Goal: Information Seeking & Learning: Learn about a topic

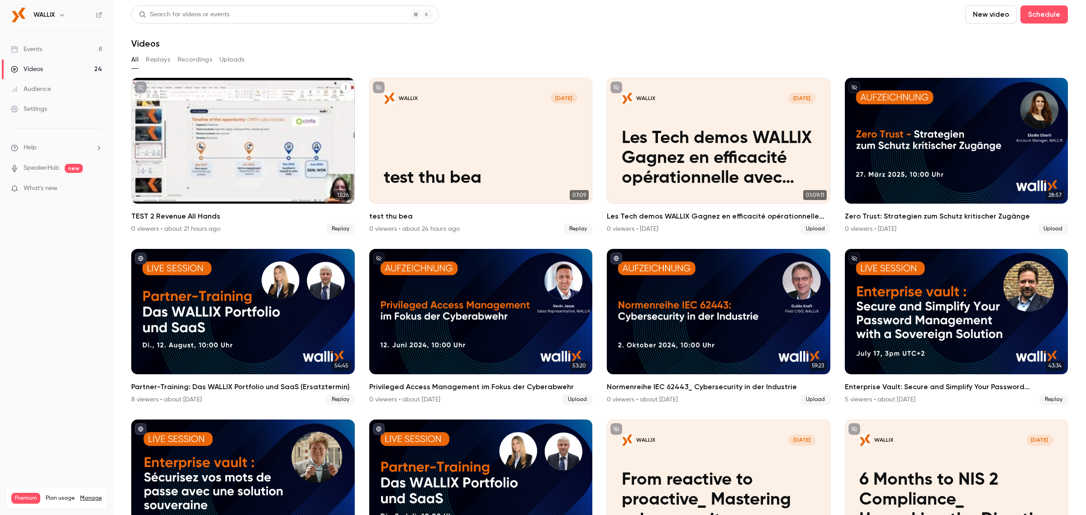
click at [343, 85] on icon "TEST 2 Revenue All Hands" at bounding box center [345, 87] width 5 height 5
click at [193, 138] on div at bounding box center [543, 257] width 1086 height 515
click at [199, 123] on div "WALLIX Sep 11 TEST 2 Revenue All Hands" at bounding box center [243, 141] width 224 height 126
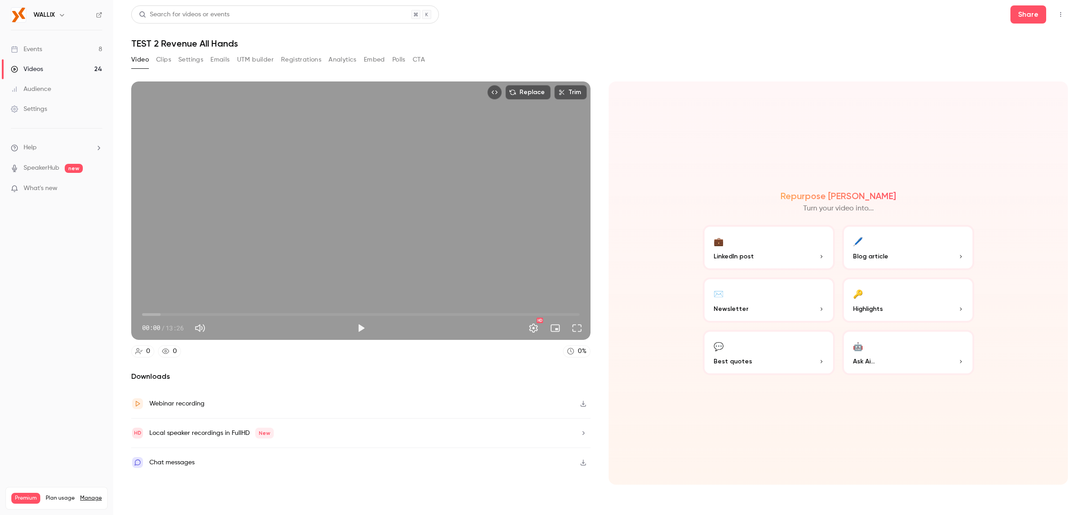
click at [259, 58] on button "UTM builder" at bounding box center [255, 59] width 37 height 14
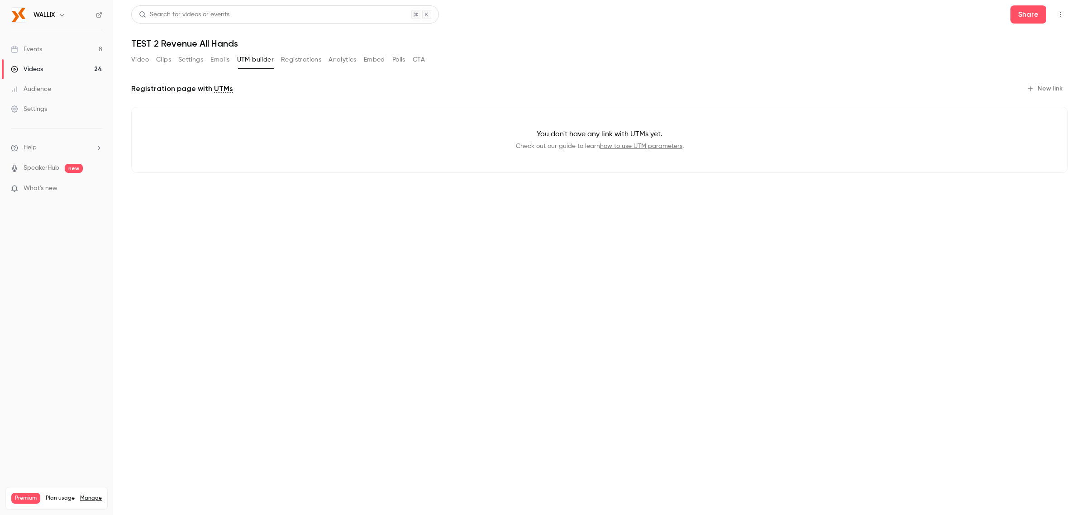
click at [301, 59] on button "Registrations" at bounding box center [301, 59] width 40 height 14
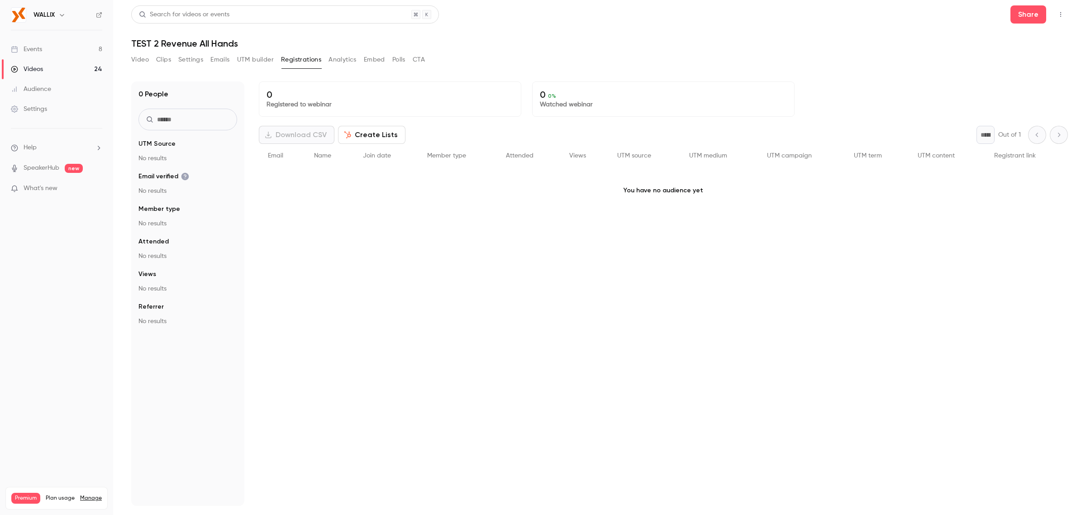
click at [257, 59] on button "UTM builder" at bounding box center [255, 59] width 37 height 14
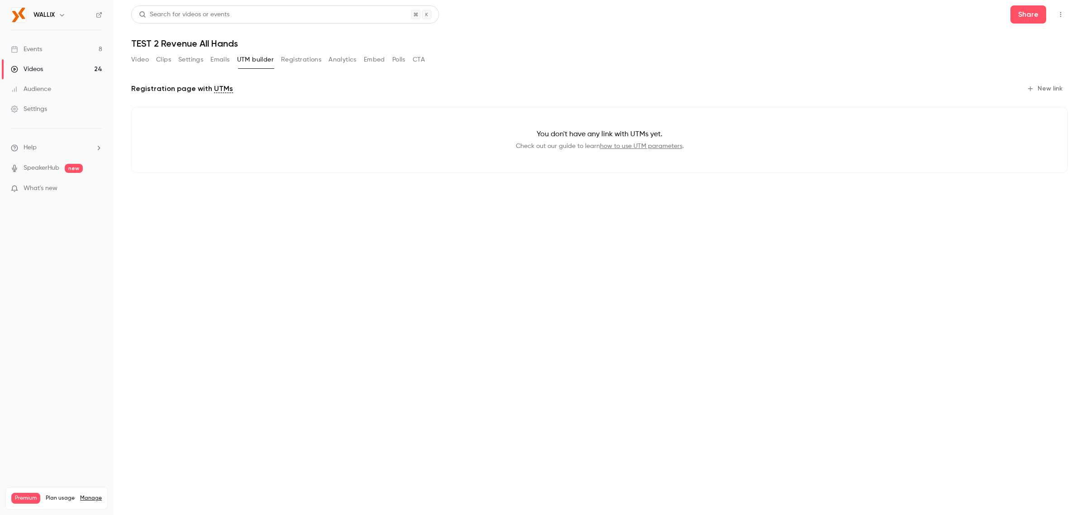
click at [1044, 87] on button "New link" at bounding box center [1045, 88] width 45 height 14
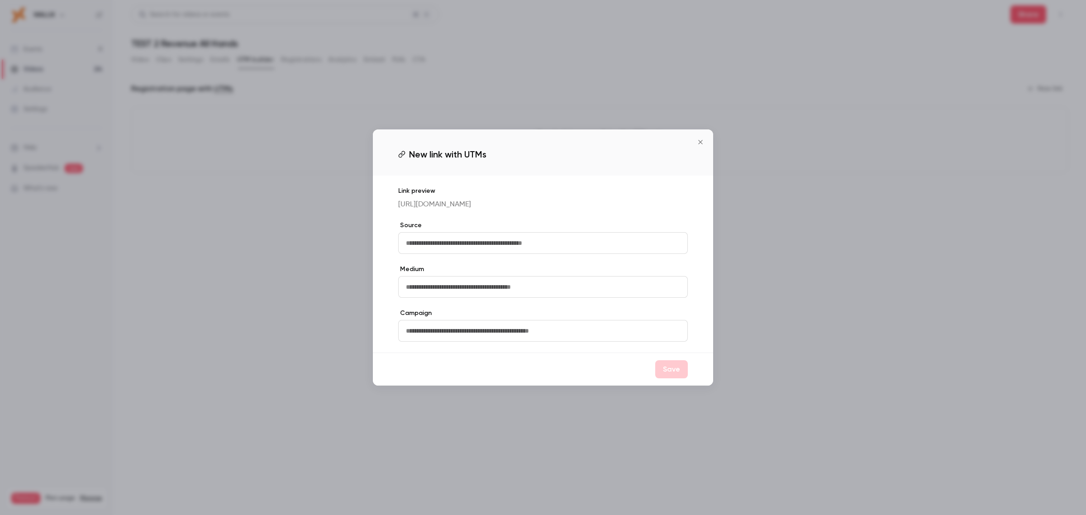
click at [702, 143] on icon "Close" at bounding box center [700, 141] width 11 height 7
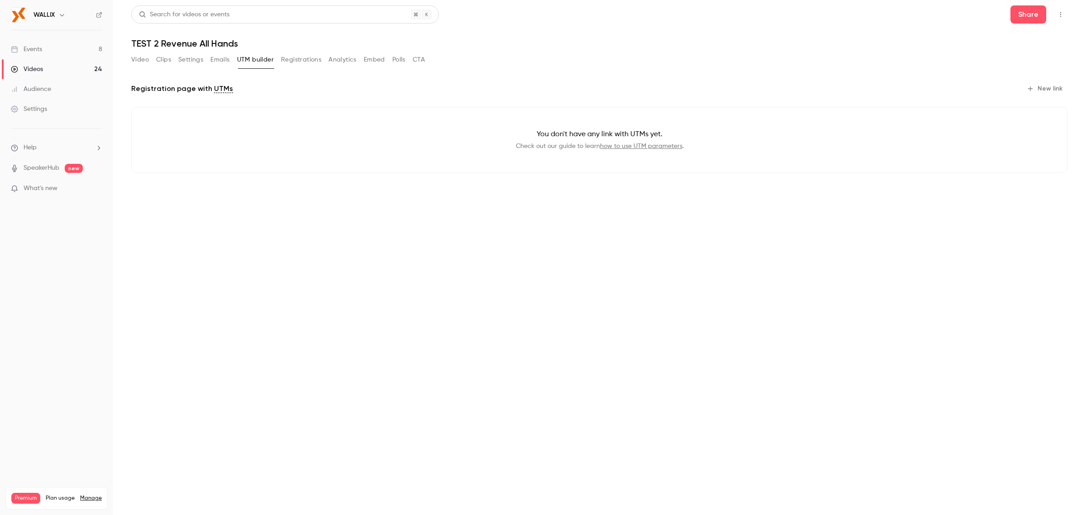
click at [201, 57] on button "Settings" at bounding box center [190, 59] width 25 height 14
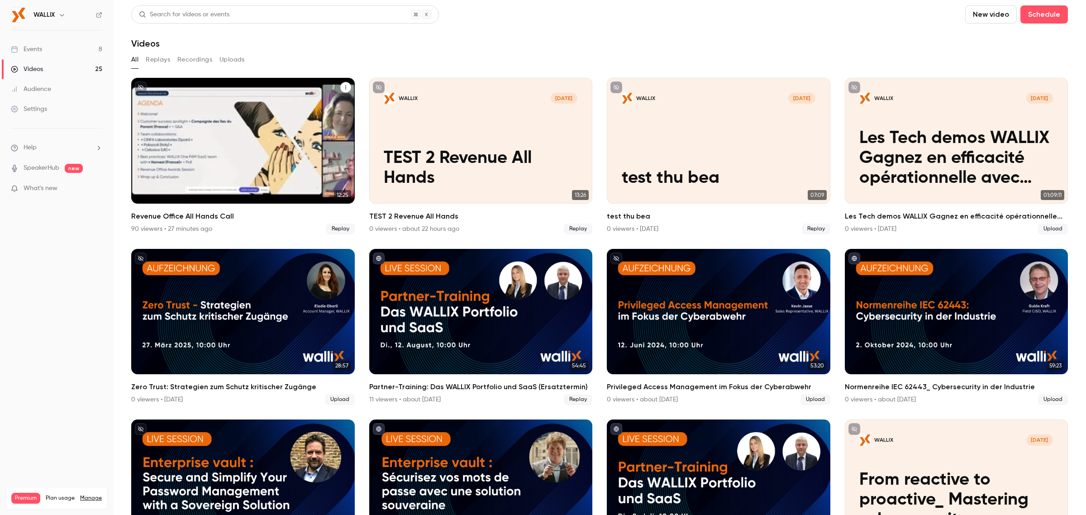
click at [245, 128] on div "Revenue Office All Hands Call" at bounding box center [243, 141] width 224 height 126
click at [343, 86] on icon "Revenue Office All Hands Call" at bounding box center [345, 87] width 5 height 5
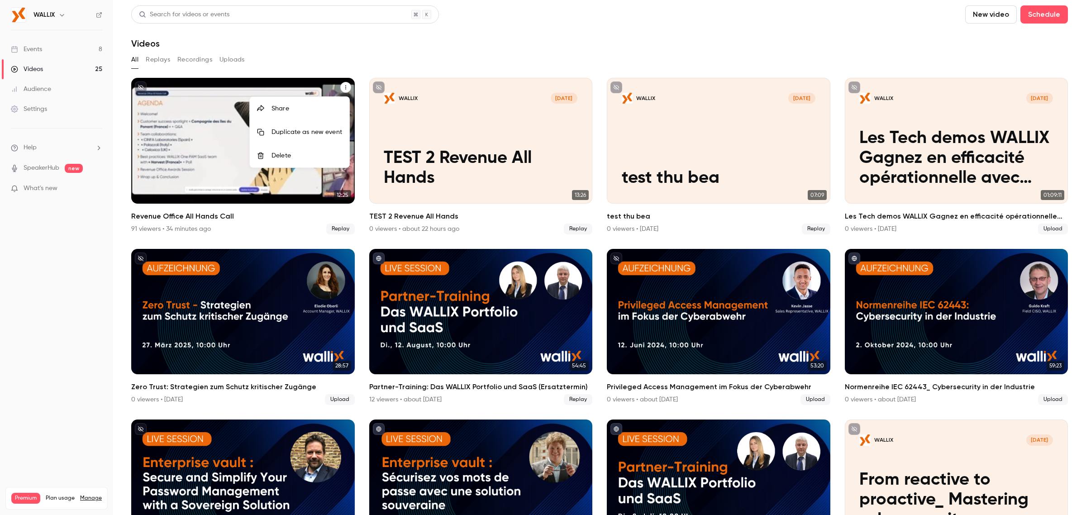
click at [530, 52] on div at bounding box center [543, 257] width 1086 height 515
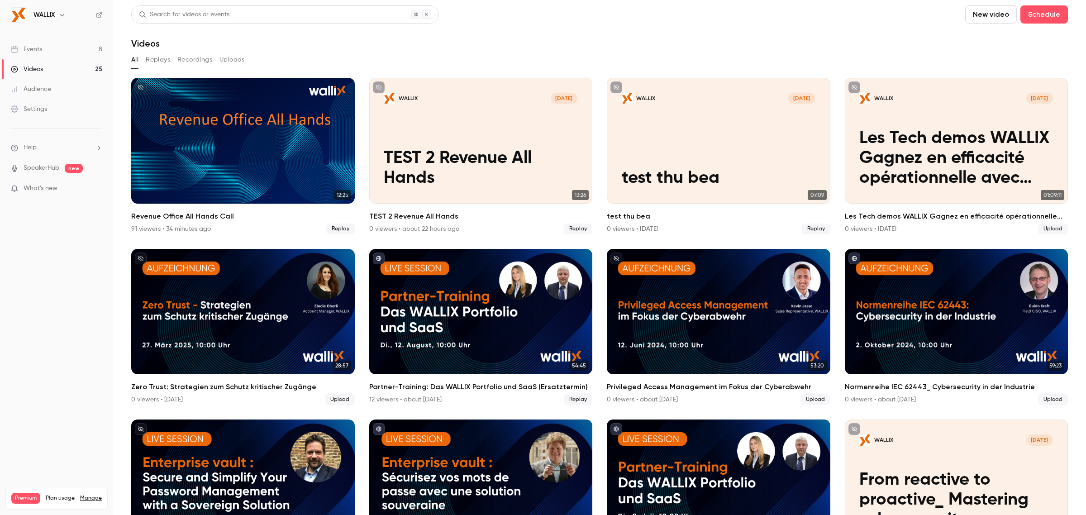
click at [51, 51] on link "Events 8" at bounding box center [56, 49] width 113 height 20
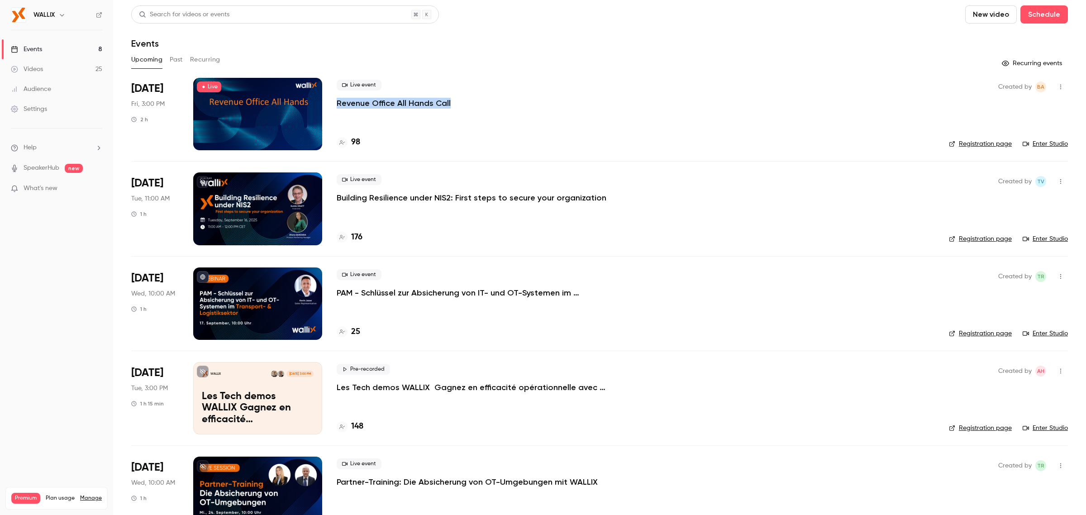
drag, startPoint x: 455, startPoint y: 103, endPoint x: 332, endPoint y: 103, distance: 123.1
click at [332, 103] on li "Sep 12 Fri, 3:00 PM 2 h Live Live event Revenue Office All Hands Call 98 Create…" at bounding box center [599, 119] width 937 height 83
copy p "Revenue Office All Hands Call"
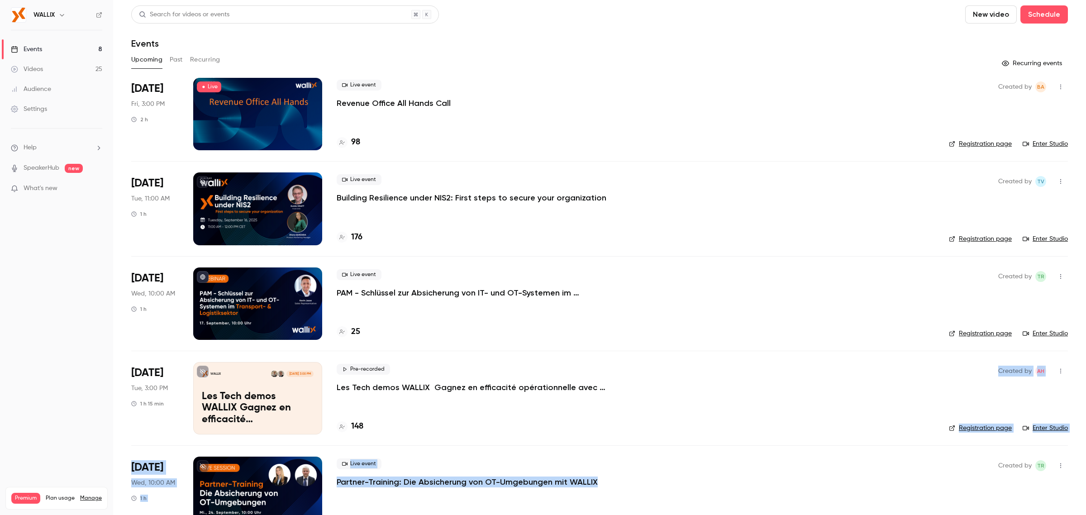
drag, startPoint x: 752, startPoint y: 465, endPoint x: 509, endPoint y: 348, distance: 269.4
click at [754, 472] on ul "Sep 12 Fri, 3:00 PM 2 h Live Live event Revenue Office All Hands Call 98 Create…" at bounding box center [599, 451] width 937 height 747
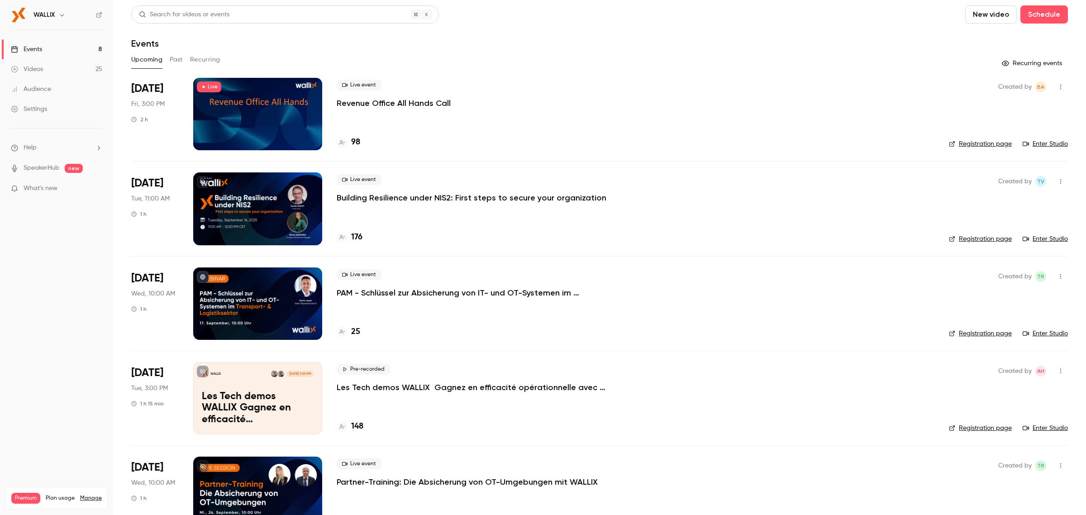
click at [57, 325] on nav "WALLIX Events 8 Videos 25 Audience Settings Help SpeakerHub new What's new Prem…" at bounding box center [56, 257] width 113 height 515
click at [51, 255] on nav "WALLIX Events 8 Videos 25 Audience Settings Help SpeakerHub new What's new Prem…" at bounding box center [56, 257] width 113 height 515
click at [1052, 14] on button "Schedule" at bounding box center [1044, 14] width 48 height 18
click at [910, 16] on div at bounding box center [543, 257] width 1086 height 515
